Goal: Find contact information: Find contact information

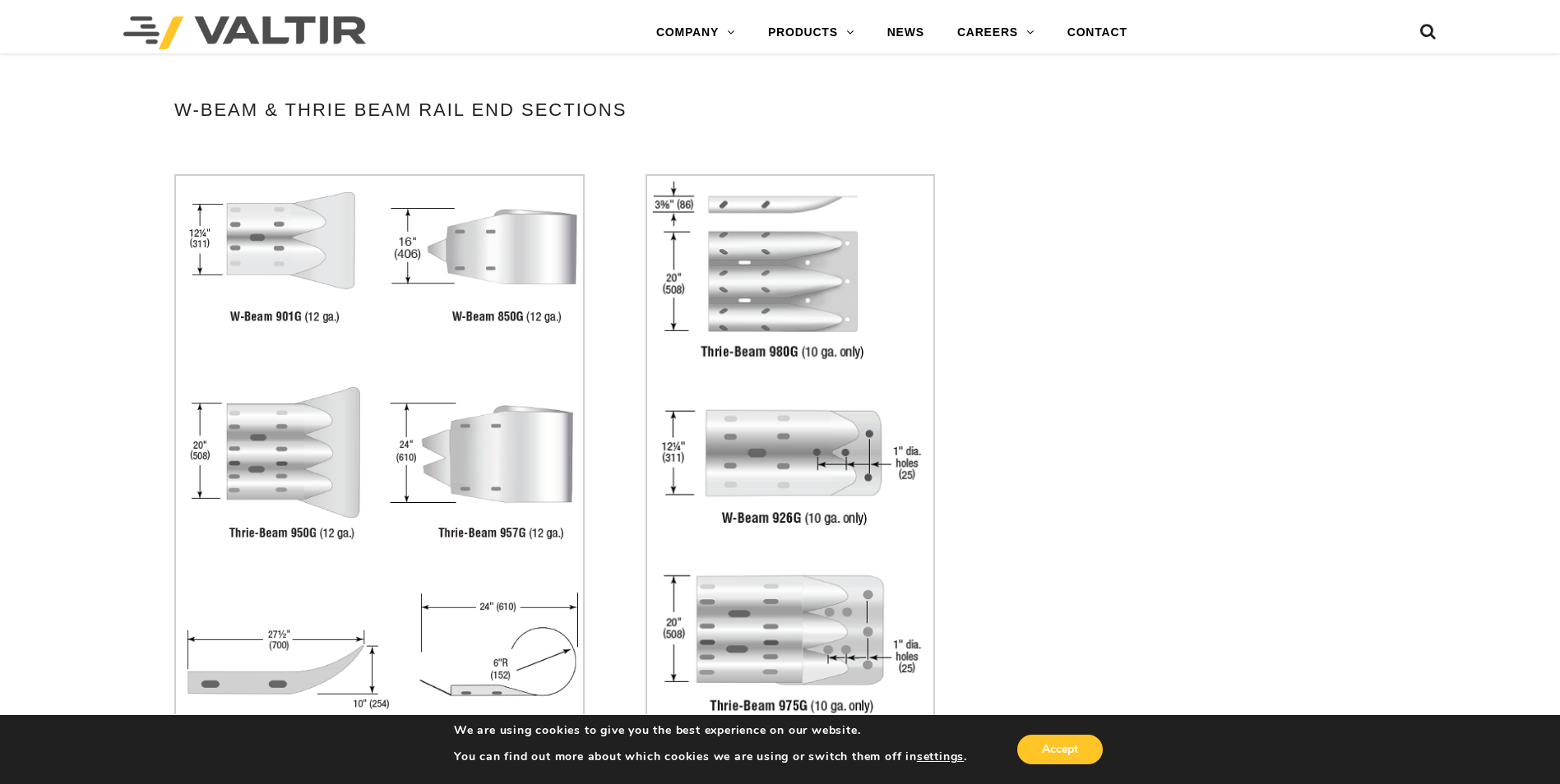
scroll to position [3288, 0]
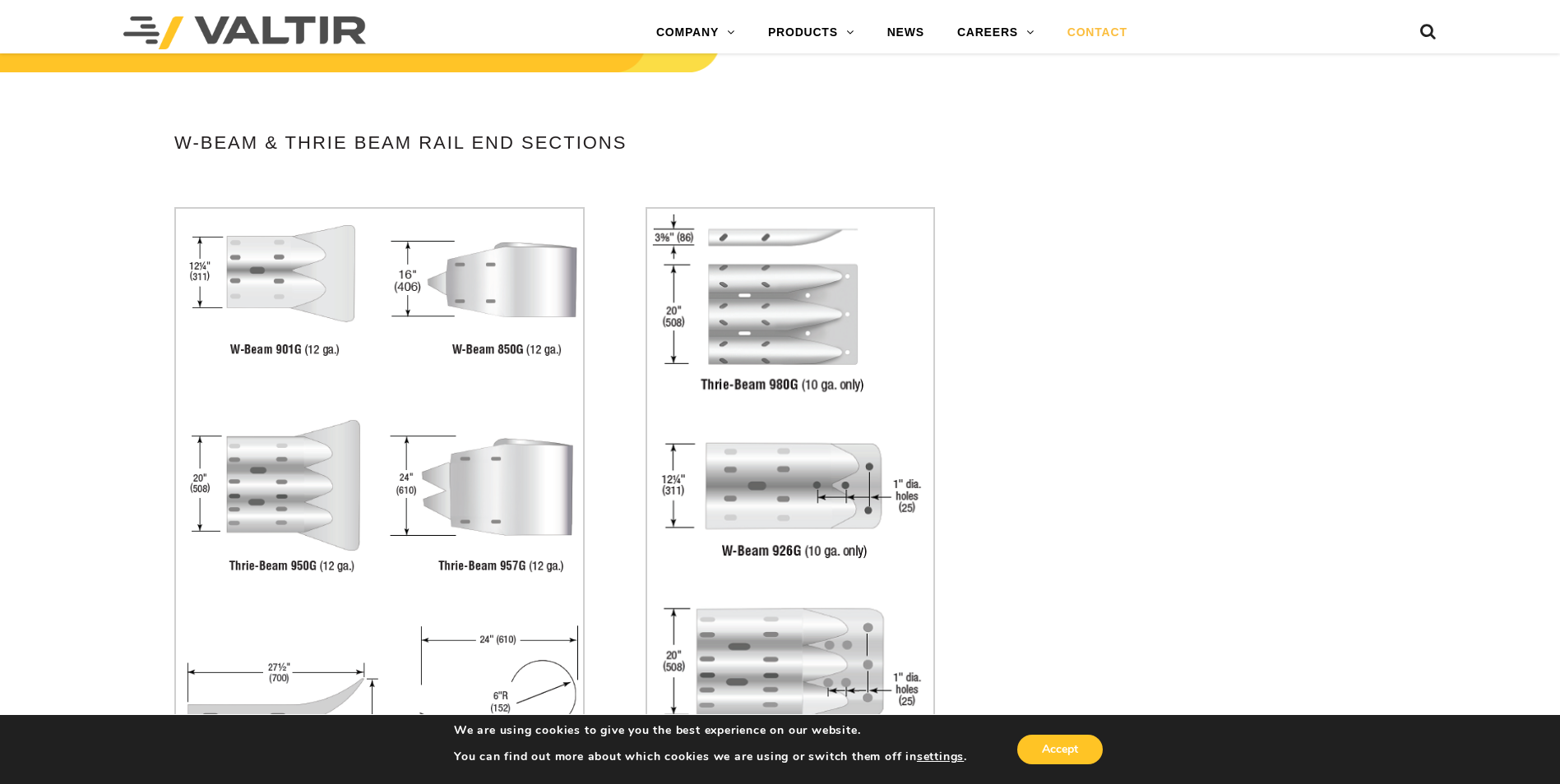
click at [1097, 26] on link "CONTACT" at bounding box center [1097, 33] width 93 height 33
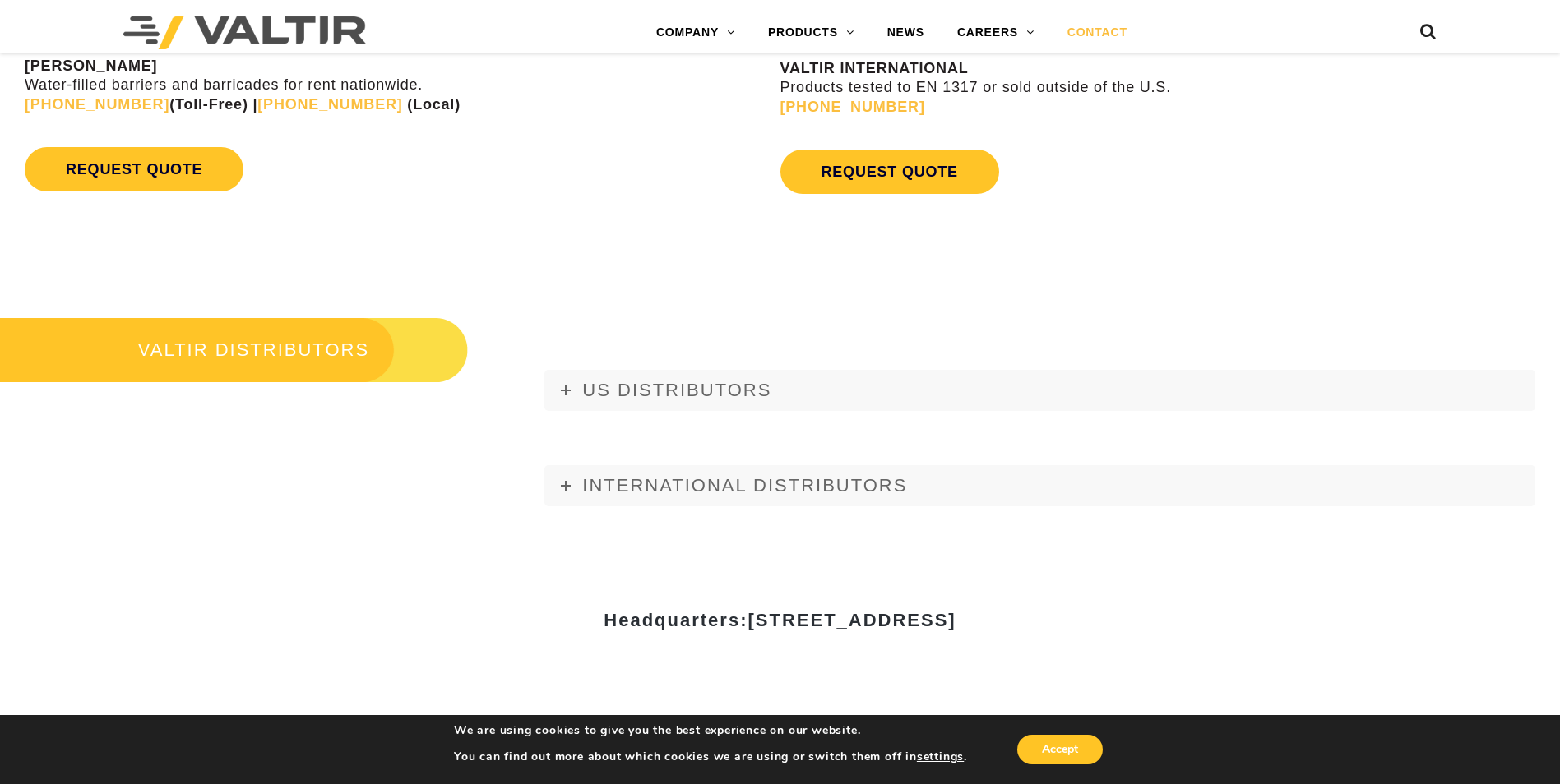
scroll to position [1973, 0]
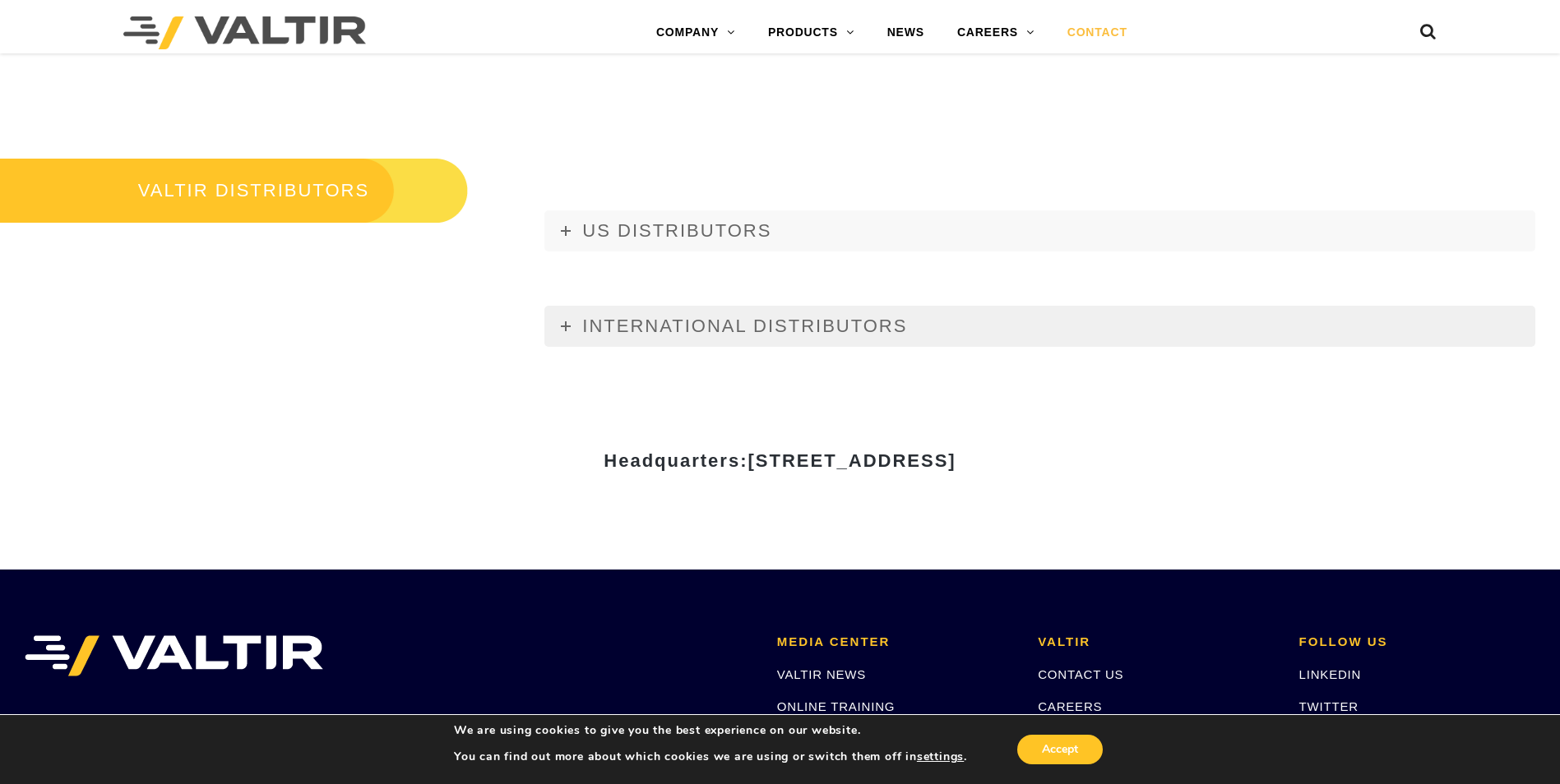
click at [569, 329] on icon at bounding box center [565, 326] width 10 height 10
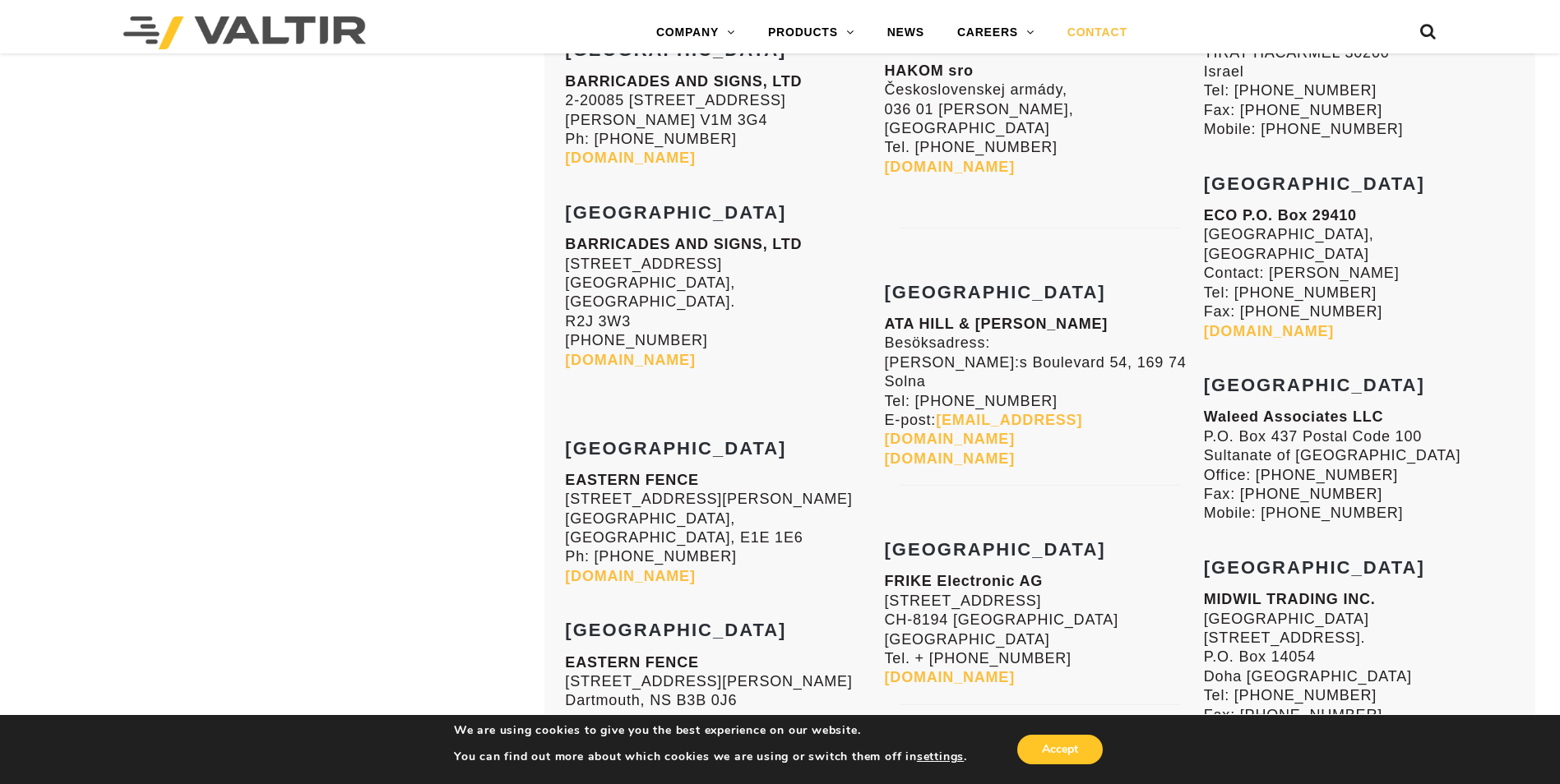
scroll to position [5999, 0]
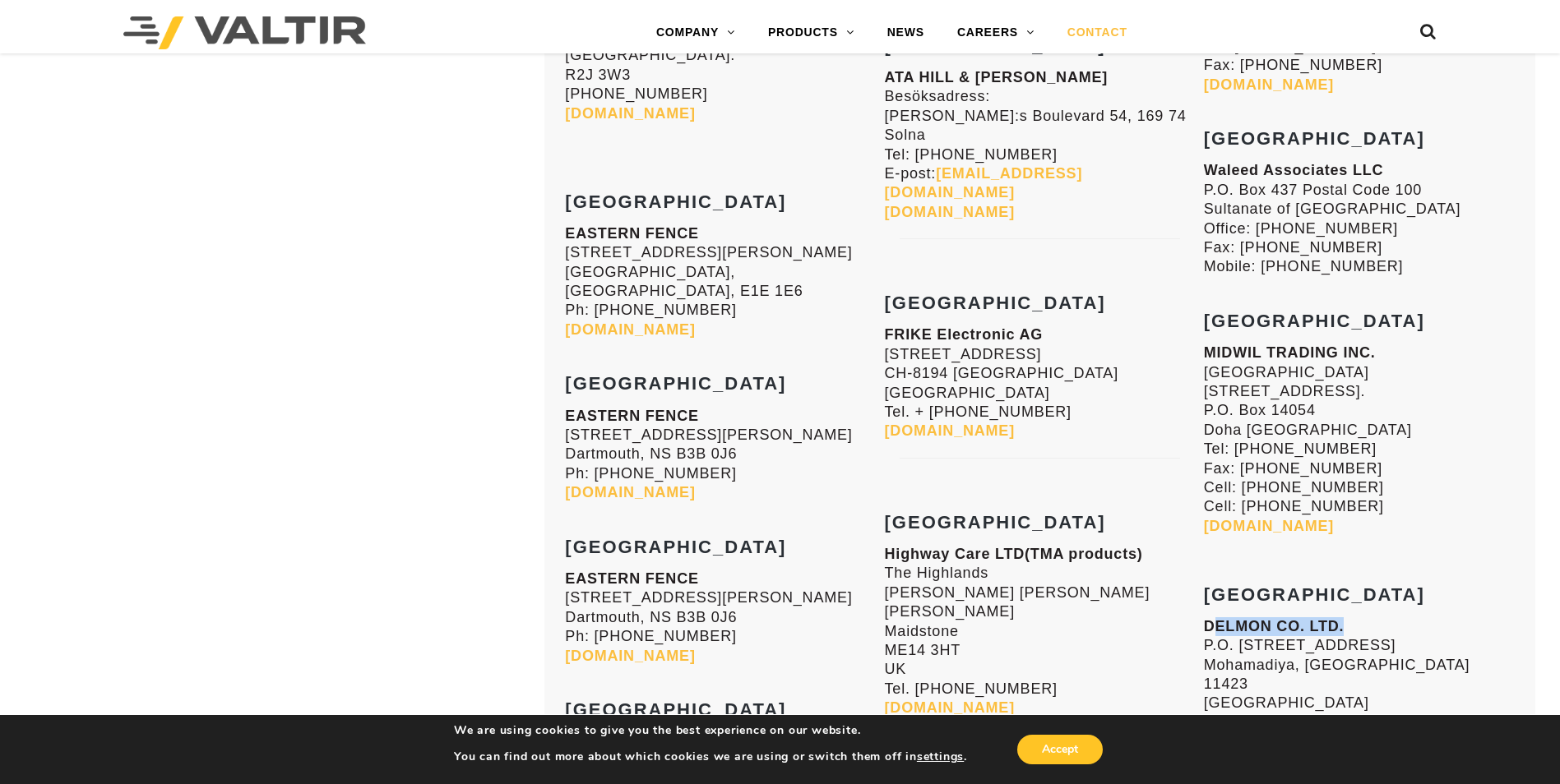
drag, startPoint x: 1346, startPoint y: 221, endPoint x: 1216, endPoint y: 232, distance: 130.5
click at [1216, 617] on p "DELMON CO. LTD. P.O. [STREET_ADDRESS] of Saudi Arabia 966 11 465 8749 [PHONE_NU…" at bounding box center [1359, 684] width 311 height 134
